Goal: Navigation & Orientation: Understand site structure

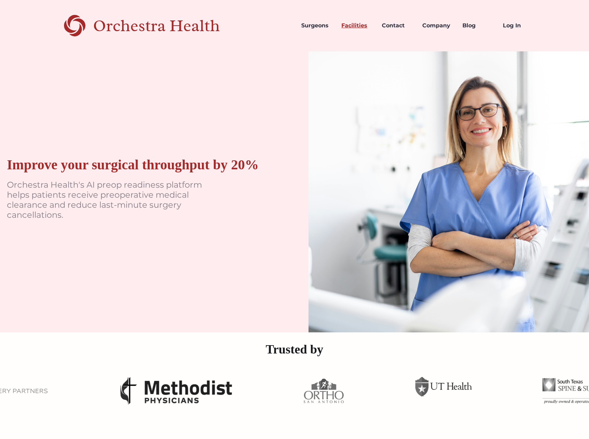
click at [358, 28] on link "Facilities" at bounding box center [356, 26] width 40 height 24
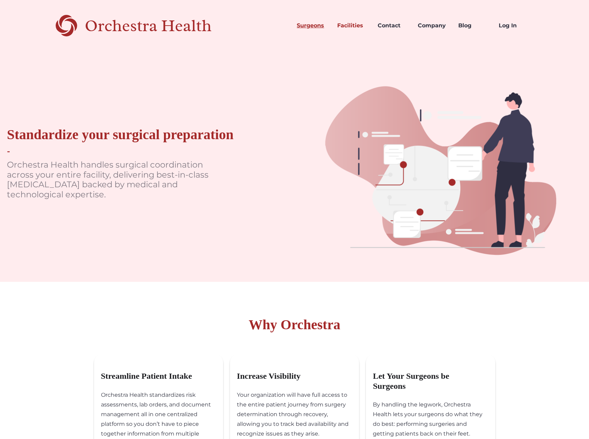
click at [311, 27] on link "Surgeons" at bounding box center [311, 26] width 40 height 24
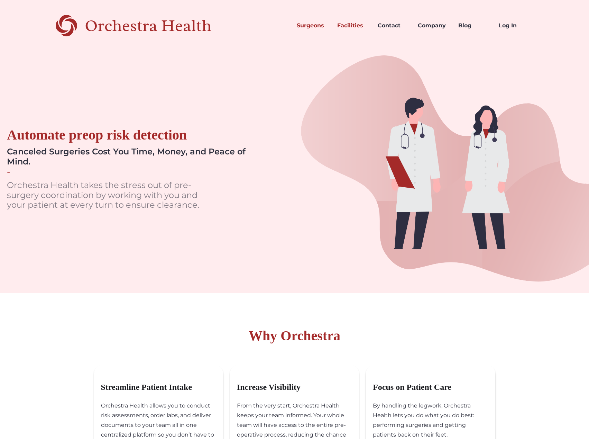
click at [351, 26] on link "Facilities" at bounding box center [352, 26] width 40 height 24
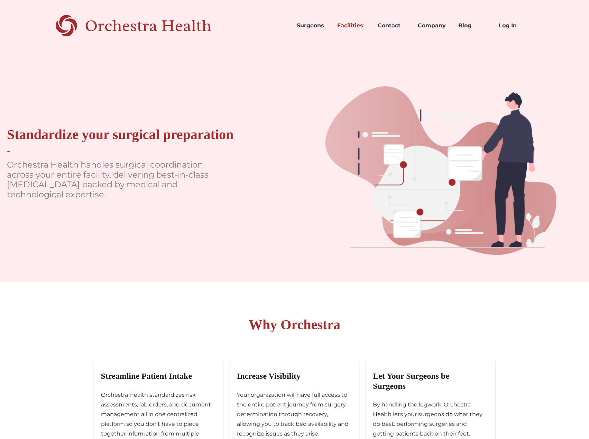
click at [422, 265] on img at bounding box center [442, 166] width 295 height 231
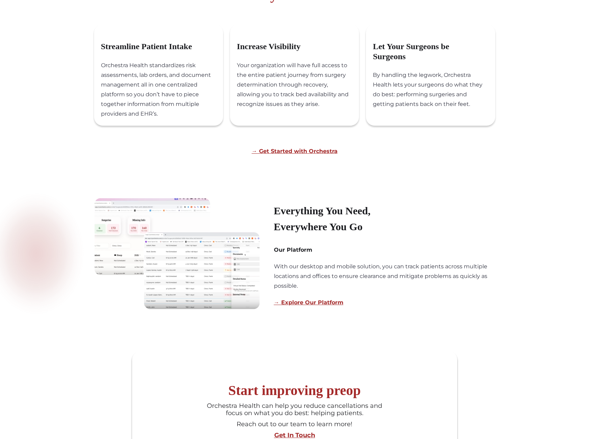
scroll to position [346, 0]
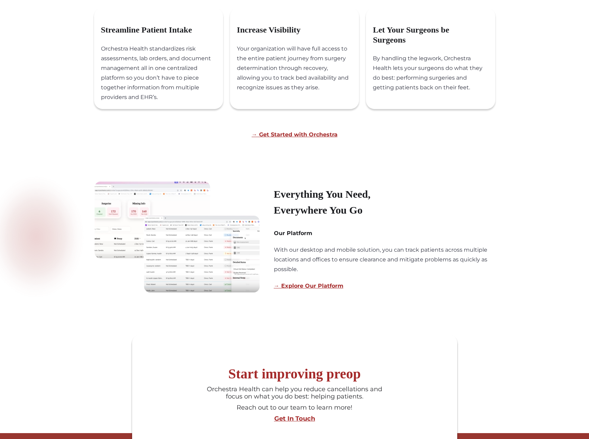
drag, startPoint x: 56, startPoint y: 34, endPoint x: 68, endPoint y: 36, distance: 12.6
click at [56, 34] on section "Why Orchestra Streamline Patient Intake Orchestra Health standardizes risk asse…" at bounding box center [294, 54] width 589 height 169
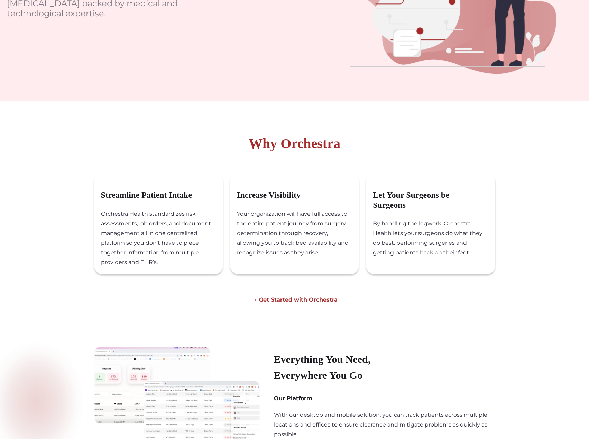
scroll to position [0, 0]
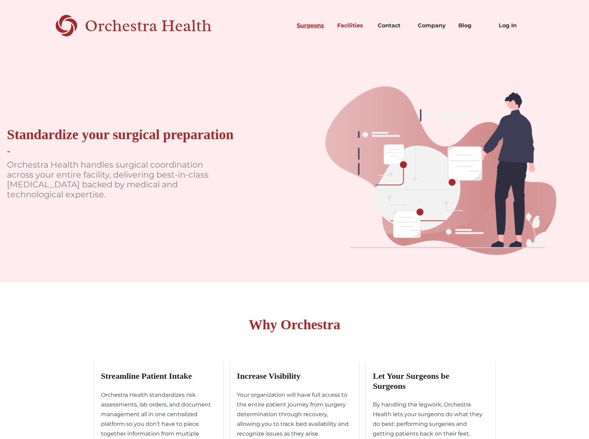
click at [311, 24] on link "Surgeons" at bounding box center [311, 26] width 40 height 24
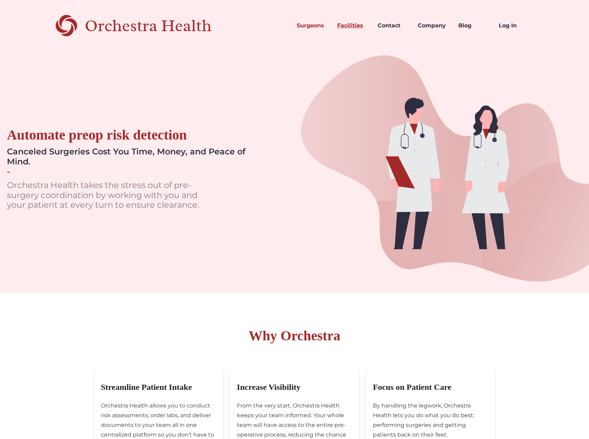
click at [355, 24] on link "Facilities" at bounding box center [352, 26] width 40 height 24
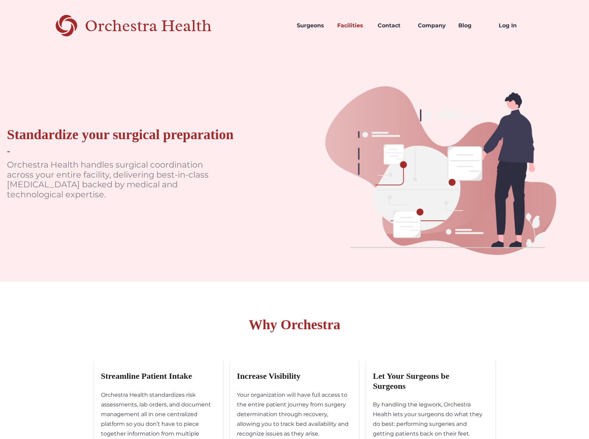
drag, startPoint x: 128, startPoint y: 30, endPoint x: 124, endPoint y: 32, distance: 4.2
click at [127, 30] on div "Orchestra Health" at bounding box center [160, 26] width 151 height 14
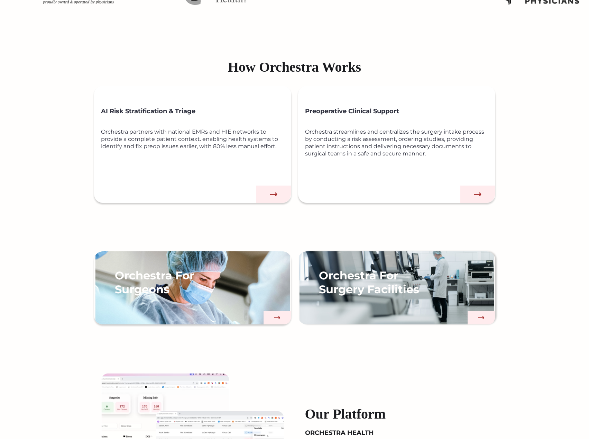
scroll to position [415, 0]
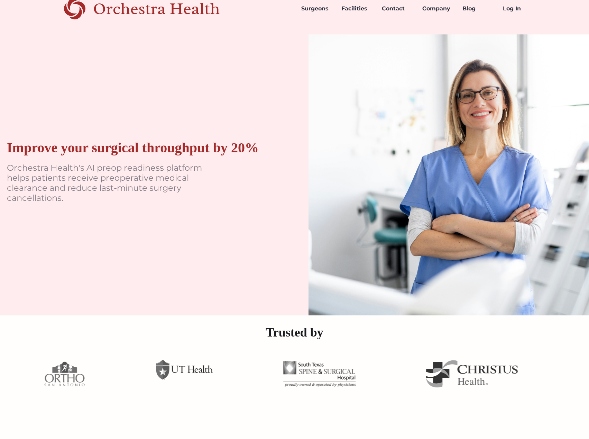
scroll to position [0, 0]
